Goal: Navigation & Orientation: Find specific page/section

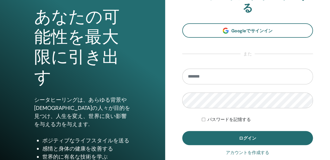
scroll to position [54, 0]
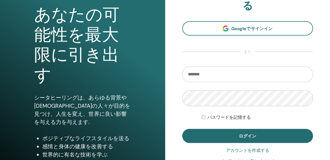
click at [238, 73] on input "email" at bounding box center [247, 75] width 131 height 16
type input "**********"
click at [182, 129] on button "ログイン" at bounding box center [247, 136] width 131 height 14
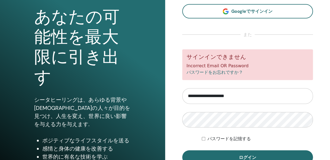
scroll to position [54, 0]
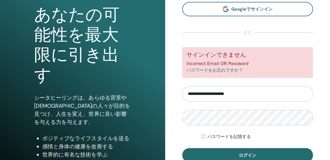
drag, startPoint x: 215, startPoint y: 90, endPoint x: 187, endPoint y: 89, distance: 27.4
click at [188, 89] on input "**********" at bounding box center [247, 94] width 131 height 16
type input "**********"
click at [182, 148] on button "ログイン" at bounding box center [247, 155] width 131 height 14
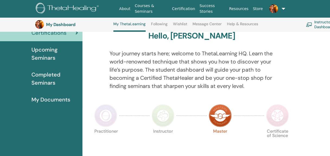
scroll to position [41, 0]
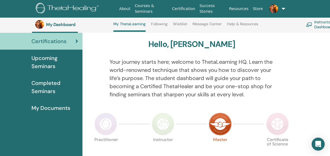
click at [53, 66] on span "Upcoming Seminars" at bounding box center [54, 62] width 47 height 16
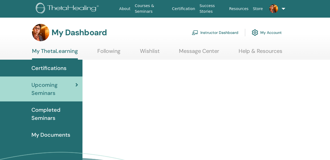
scroll to position [27, 0]
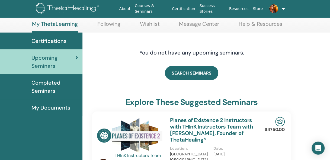
click at [45, 92] on span "Completed Seminars" at bounding box center [54, 87] width 47 height 16
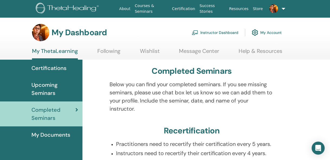
click at [48, 69] on span "Certifications" at bounding box center [48, 68] width 35 height 8
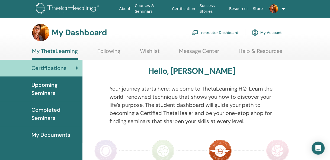
click at [51, 88] on span "Upcoming Seminars" at bounding box center [54, 89] width 47 height 16
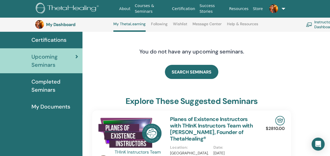
scroll to position [41, 0]
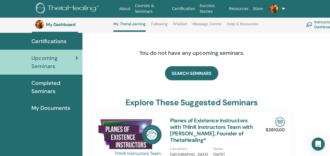
click at [58, 92] on span "Completed Seminars" at bounding box center [54, 87] width 47 height 16
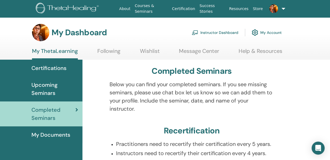
click at [67, 131] on span "My Documents" at bounding box center [50, 135] width 39 height 8
